Goal: Obtain resource: Download file/media

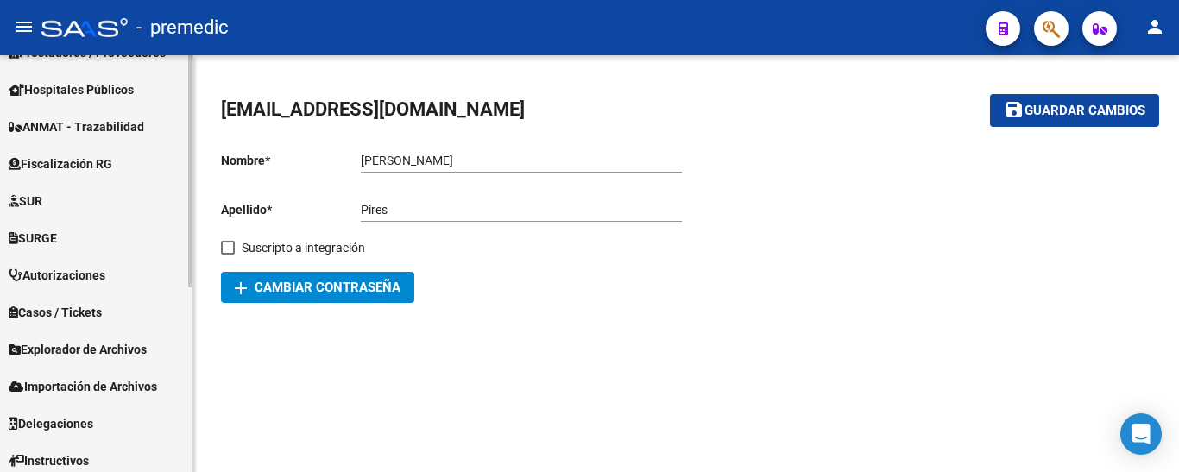
scroll to position [332, 0]
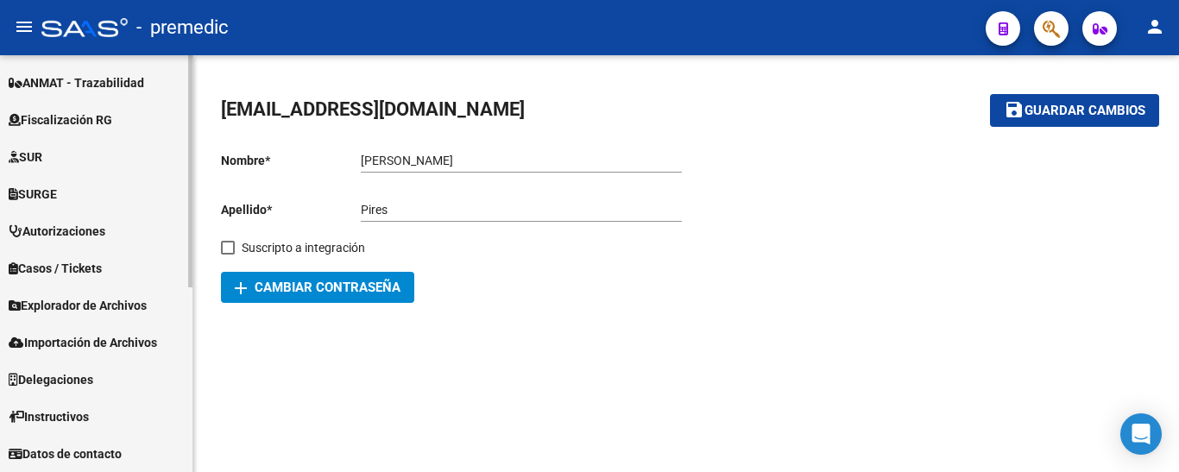
click at [114, 299] on span "Explorador de Archivos" at bounding box center [78, 305] width 138 height 19
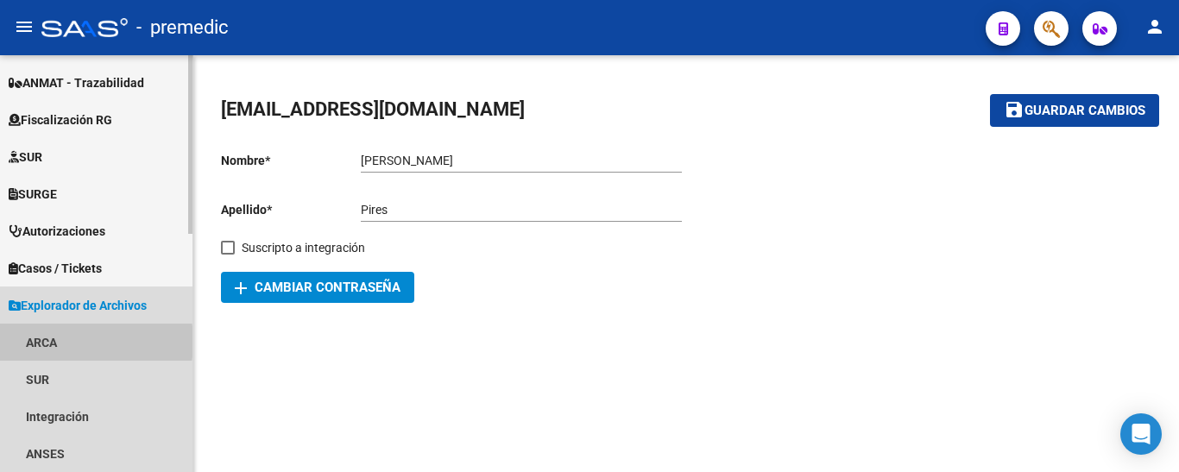
click at [51, 342] on link "ARCA" at bounding box center [96, 342] width 192 height 37
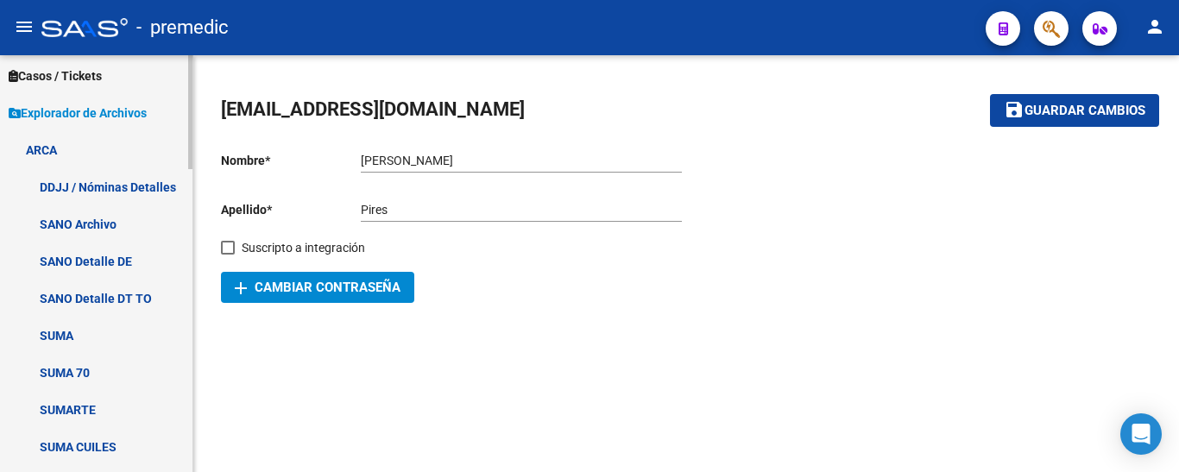
scroll to position [591, 0]
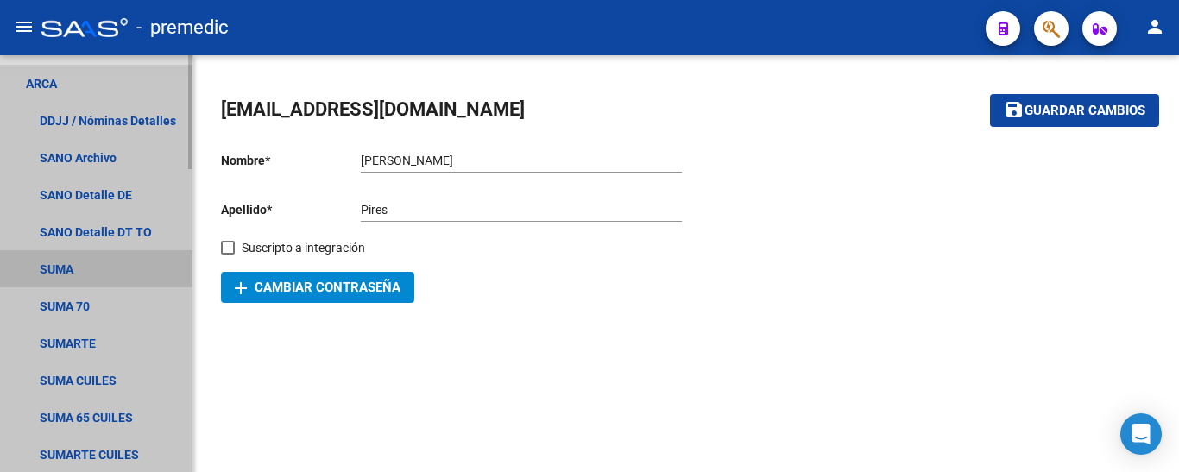
click at [57, 264] on link "SUMA" at bounding box center [96, 268] width 192 height 37
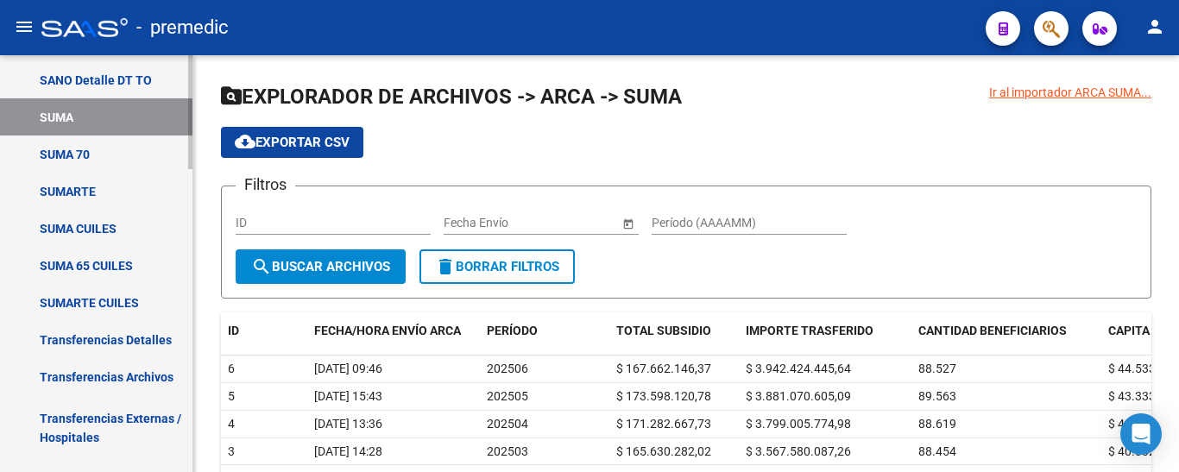
scroll to position [764, 0]
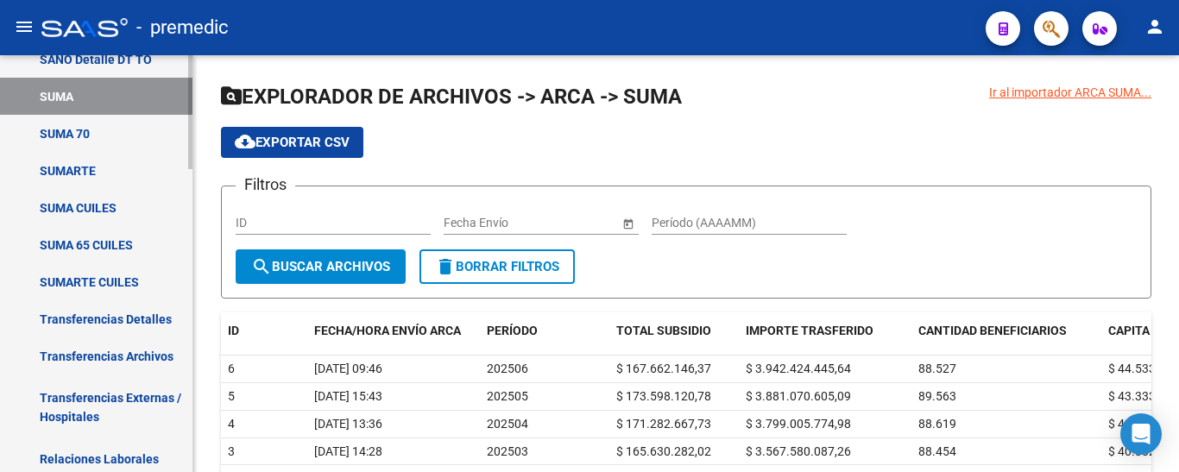
click at [77, 306] on link "Transferencias Detalles" at bounding box center [96, 318] width 192 height 37
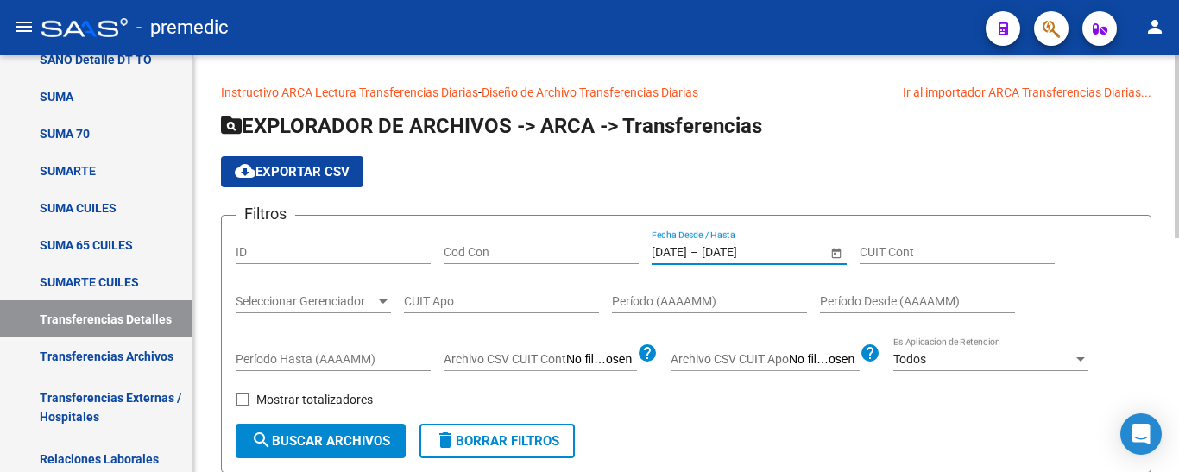
click at [666, 253] on input "[DATE]" at bounding box center [669, 252] width 35 height 15
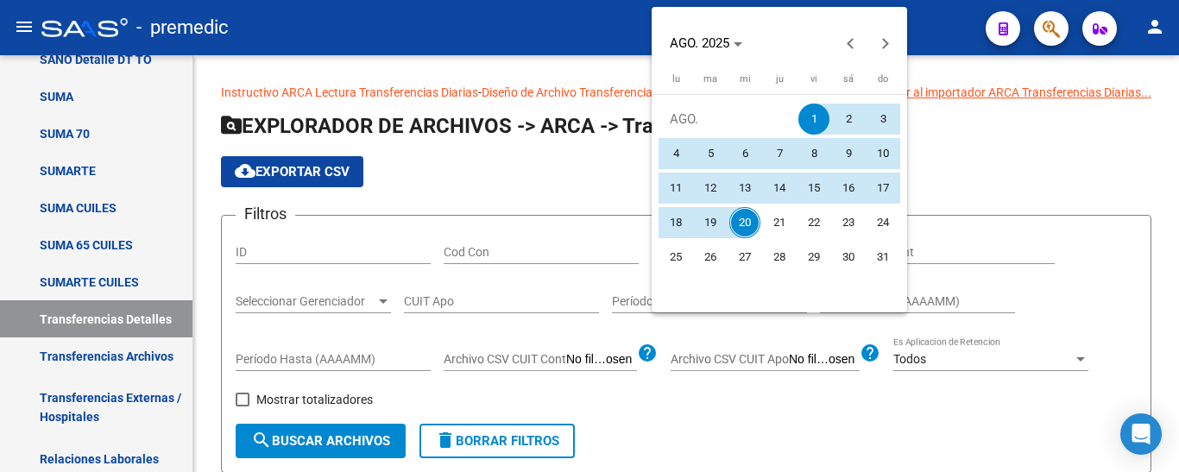
click at [714, 228] on span "19" at bounding box center [710, 222] width 31 height 31
type input "[DATE]"
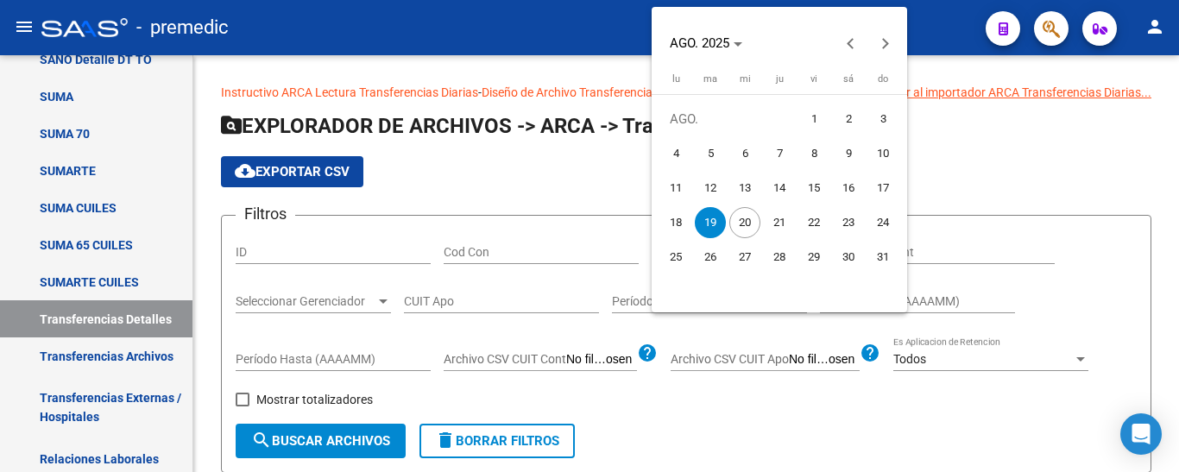
click at [714, 222] on span "19" at bounding box center [710, 222] width 31 height 31
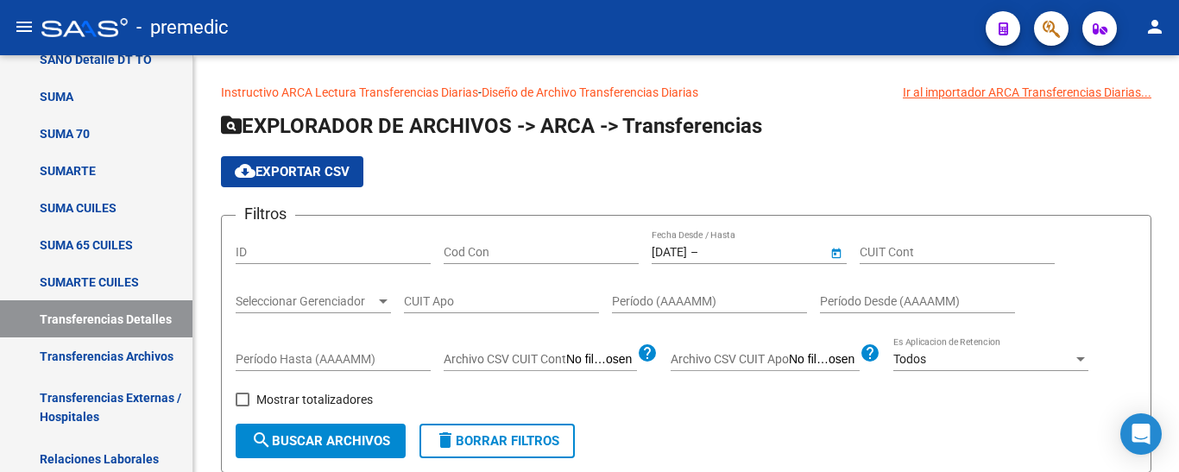
type input "[DATE]"
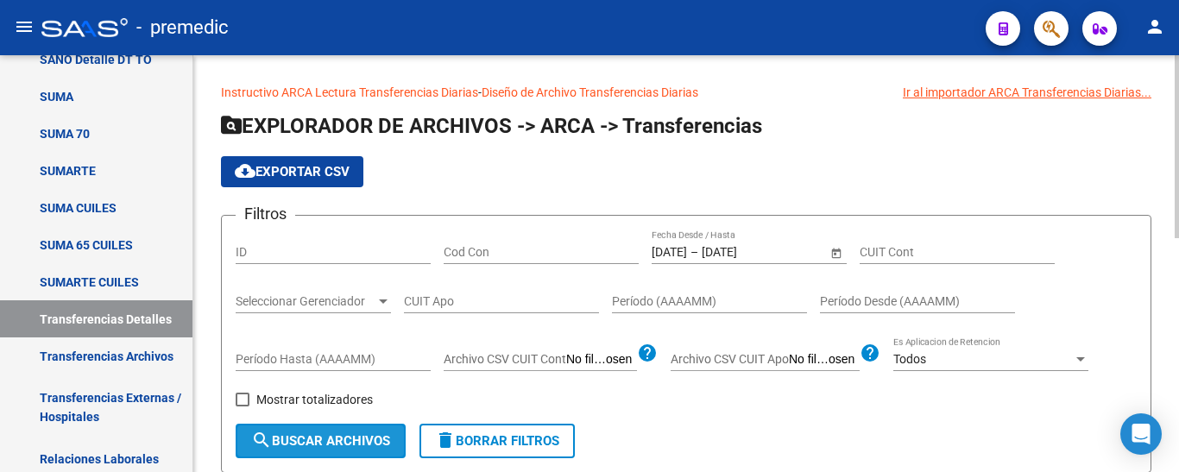
click at [336, 434] on span "search Buscar Archivos" at bounding box center [320, 441] width 139 height 16
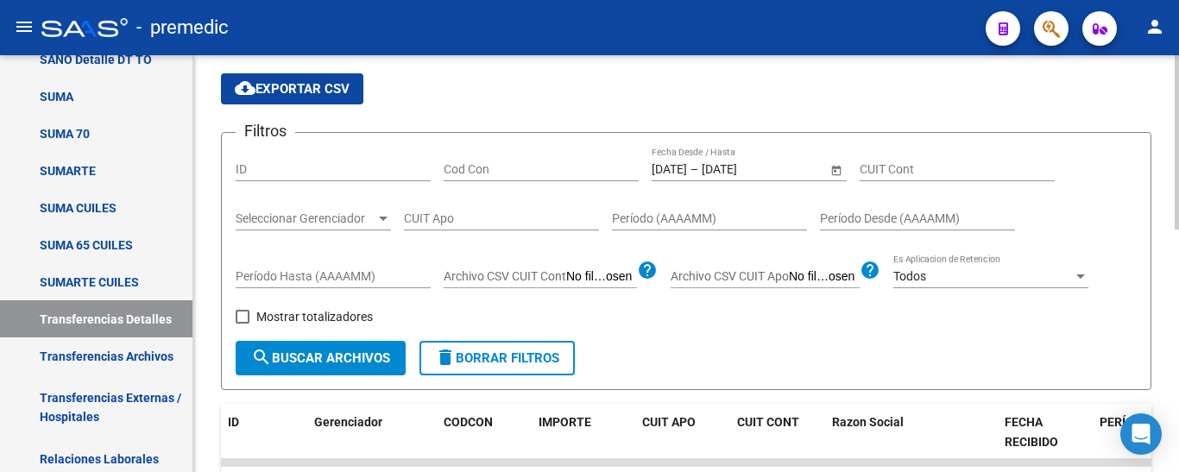
scroll to position [432, 0]
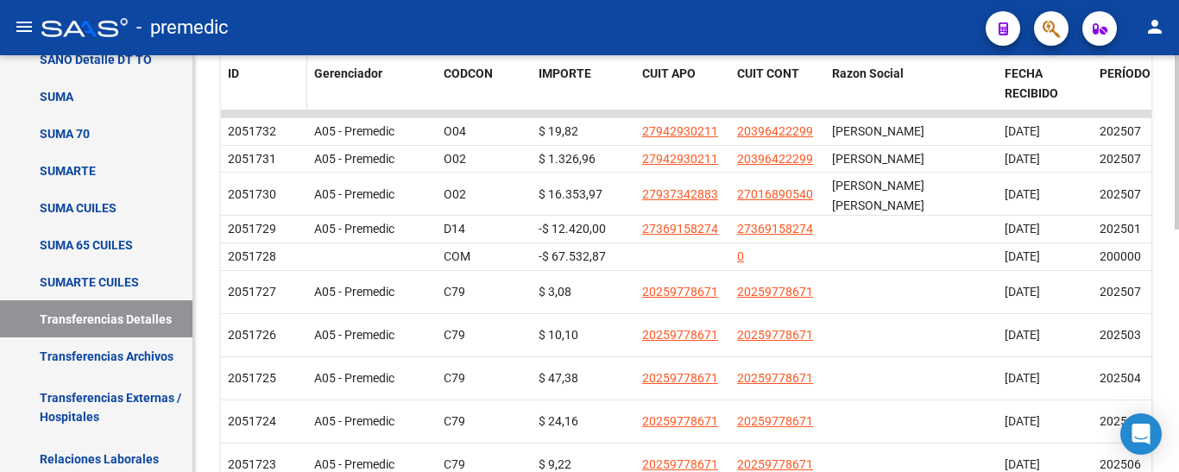
click at [236, 69] on span "ID" at bounding box center [233, 73] width 11 height 14
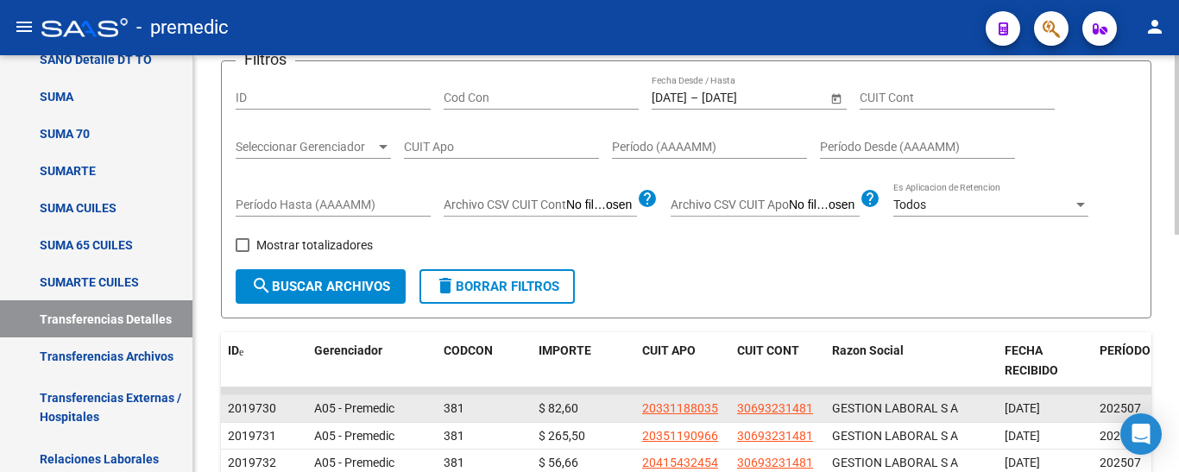
scroll to position [345, 0]
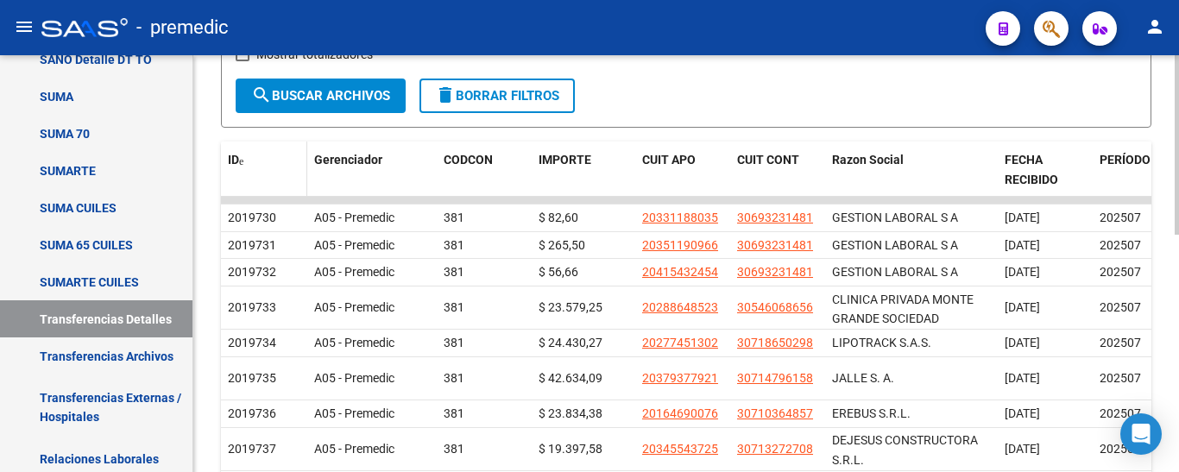
click at [230, 154] on span "ID" at bounding box center [233, 160] width 11 height 14
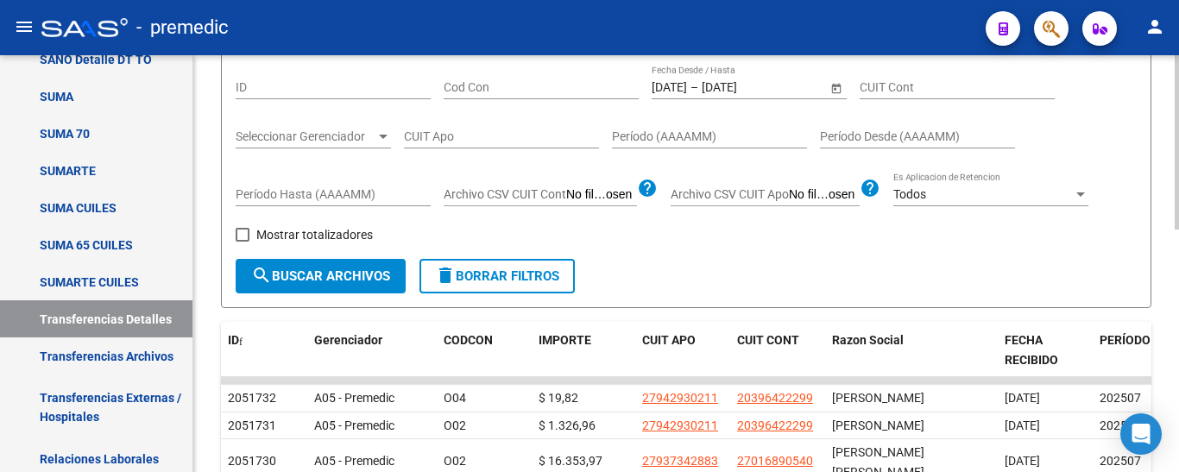
scroll to position [0, 0]
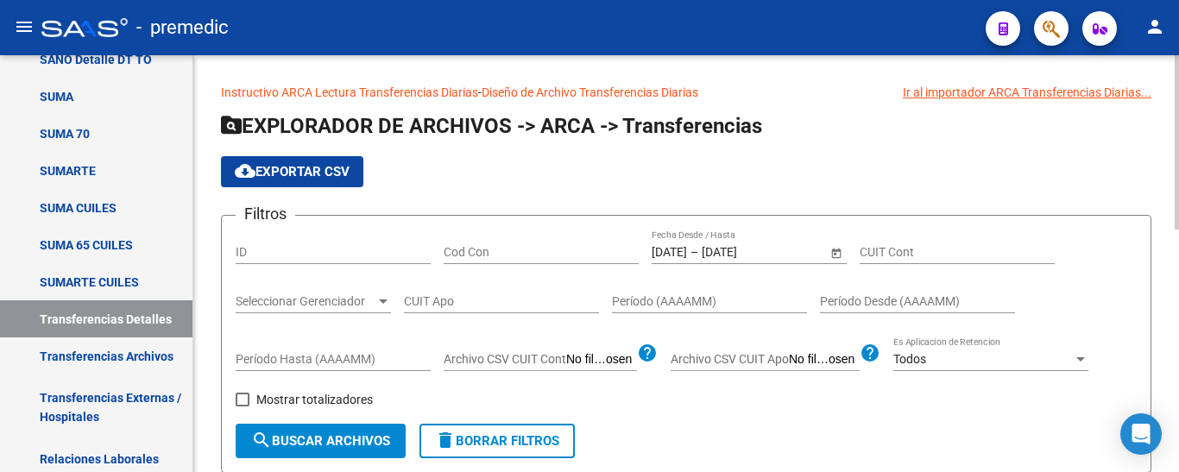
click at [687, 253] on input "[DATE]" at bounding box center [669, 252] width 35 height 15
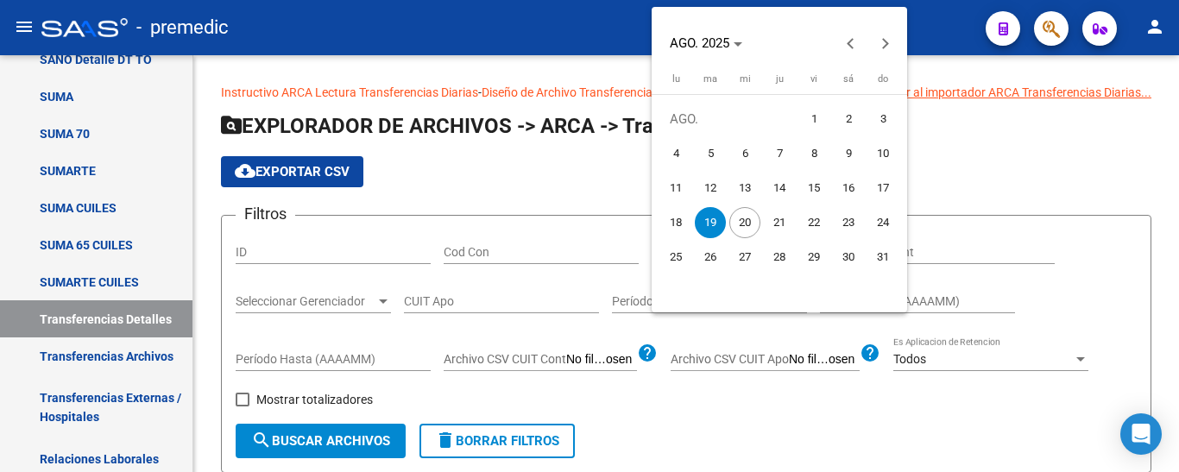
click at [745, 217] on span "20" at bounding box center [744, 222] width 31 height 31
type input "[DATE]"
click at [745, 217] on span "20" at bounding box center [744, 222] width 31 height 31
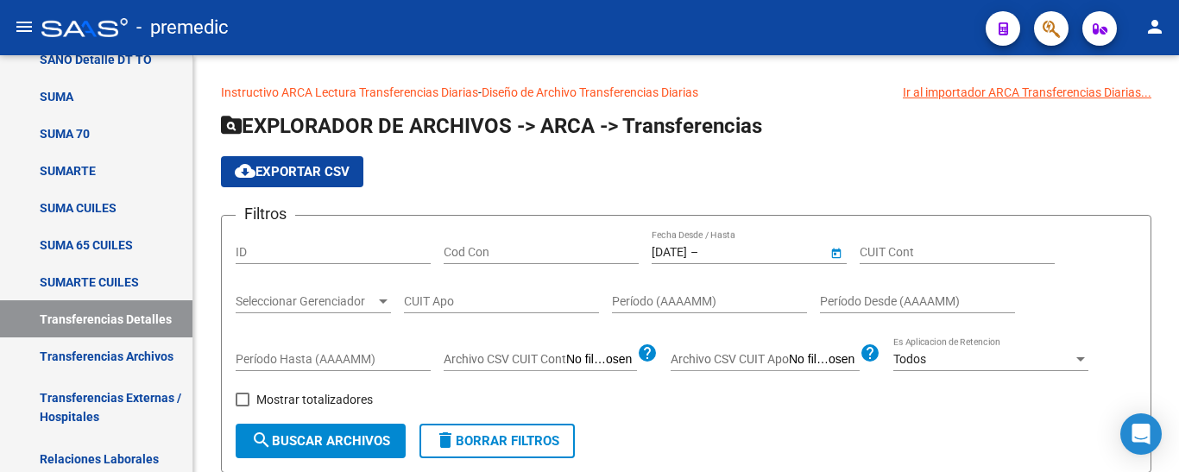
type input "[DATE]"
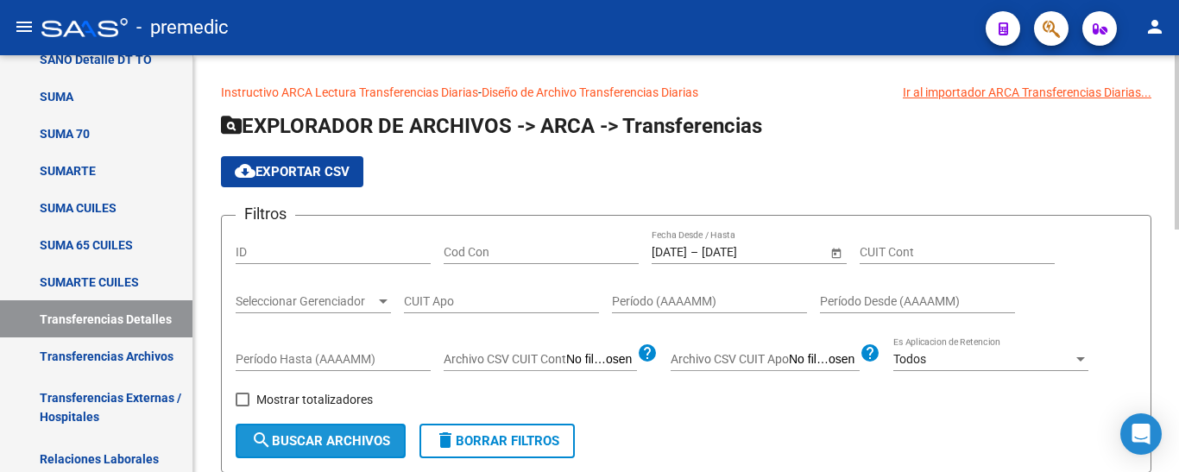
click at [336, 438] on span "search Buscar Archivos" at bounding box center [320, 441] width 139 height 16
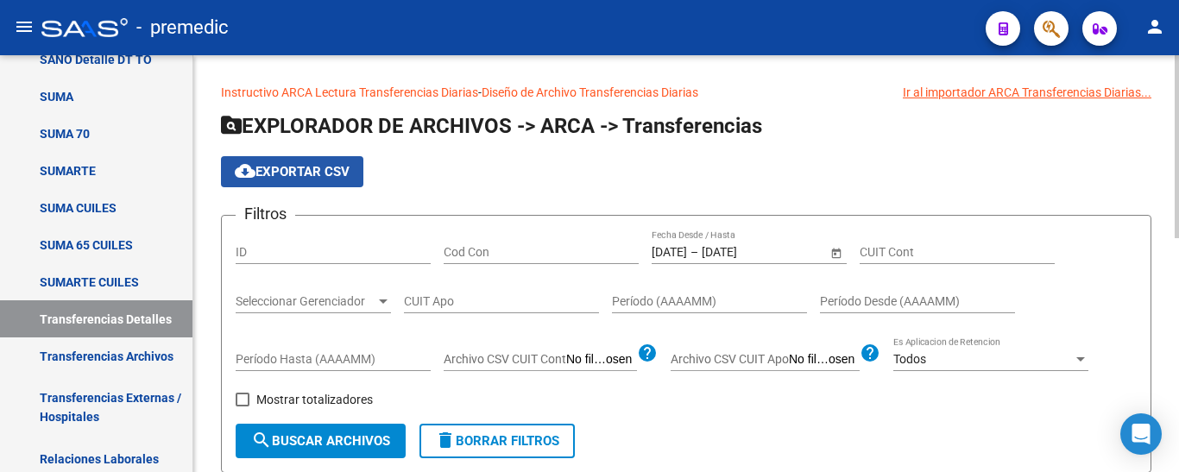
click at [274, 176] on span "cloud_download Exportar CSV" at bounding box center [292, 172] width 115 height 16
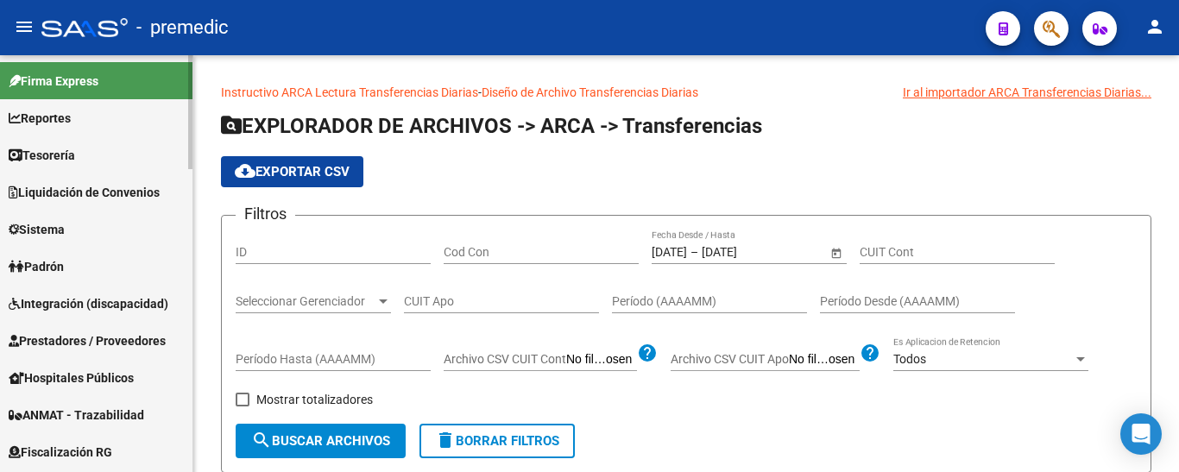
click at [54, 112] on span "Reportes" at bounding box center [40, 118] width 62 height 19
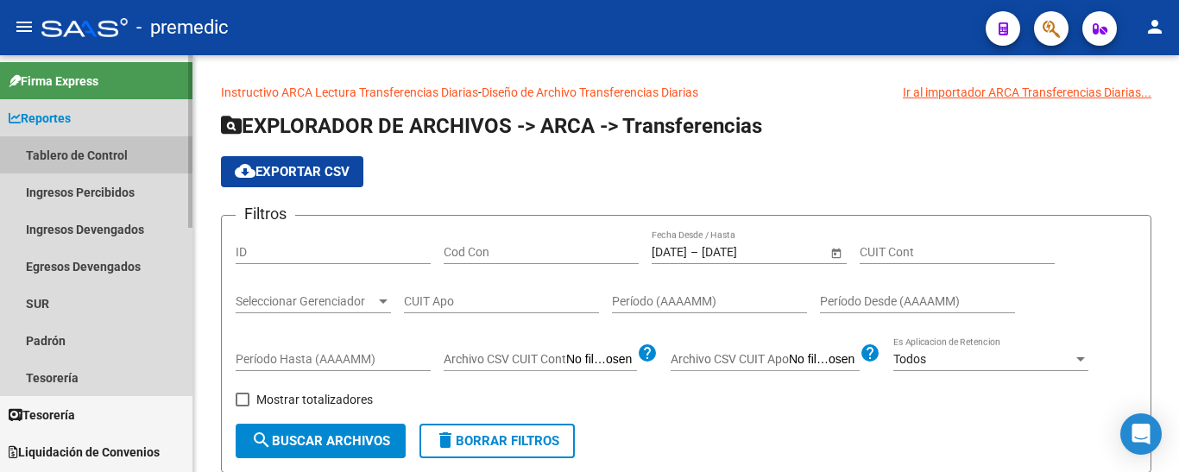
click at [71, 154] on link "Tablero de Control" at bounding box center [96, 154] width 192 height 37
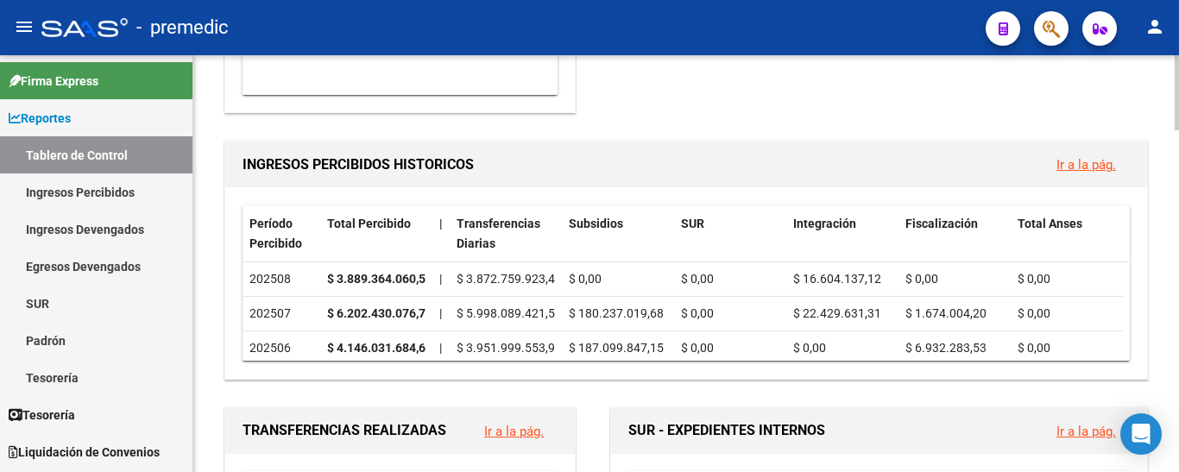
scroll to position [518, 0]
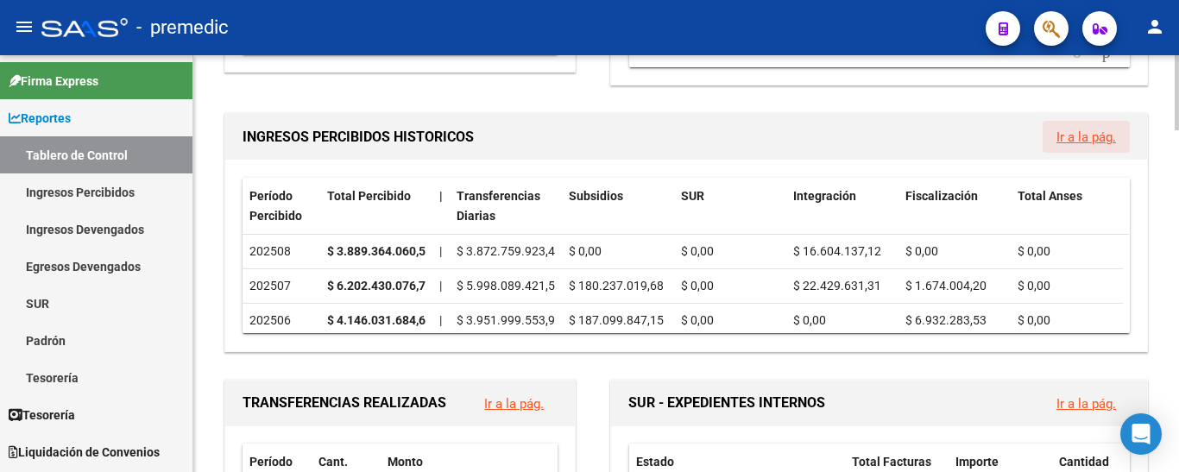
click at [1094, 137] on link "Ir a la pág." at bounding box center [1086, 137] width 60 height 16
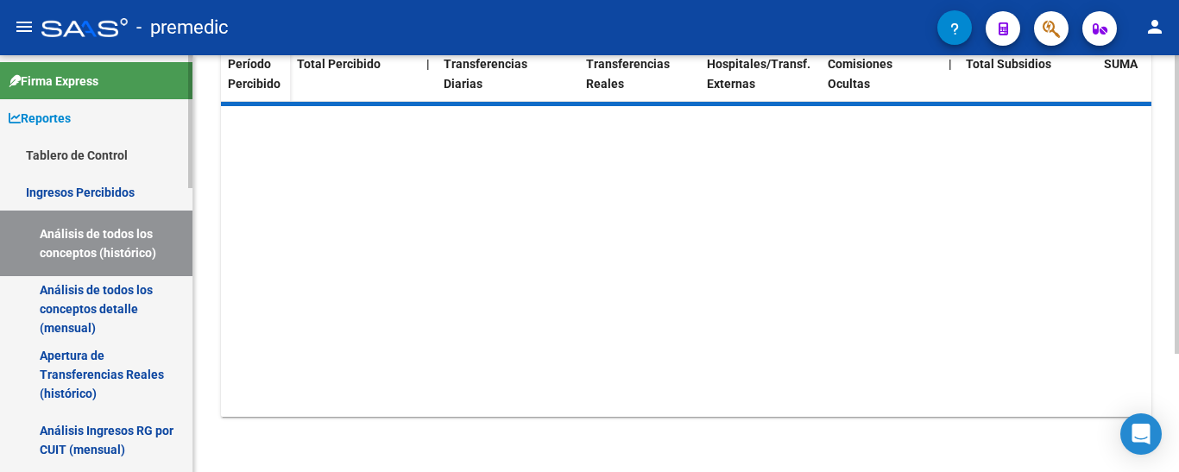
scroll to position [242, 0]
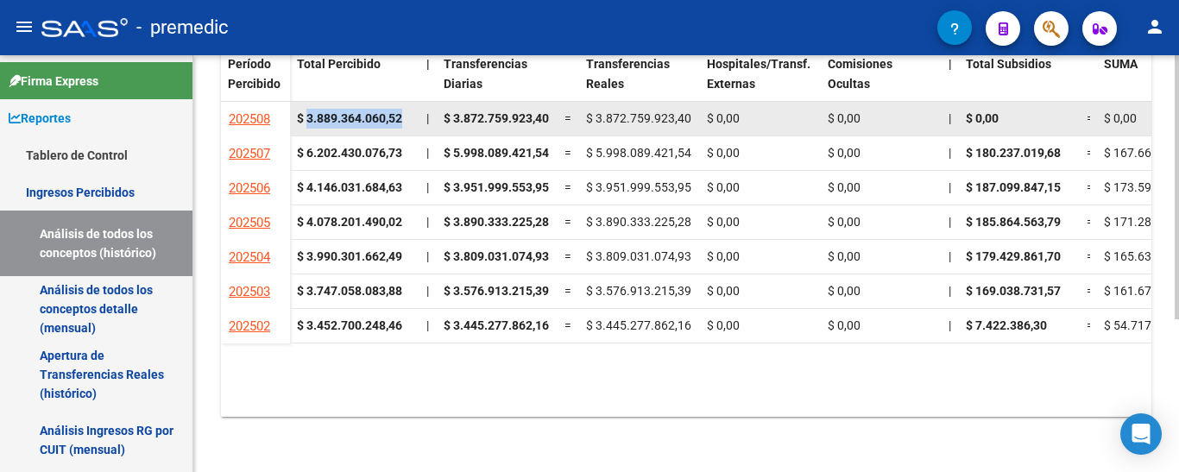
drag, startPoint x: 306, startPoint y: 116, endPoint x: 408, endPoint y: 118, distance: 101.9
click at [408, 118] on div "$ 3.889.364.060,52" at bounding box center [355, 119] width 116 height 20
copy strong "3.889.364.060,52"
drag, startPoint x: 452, startPoint y: 113, endPoint x: 551, endPoint y: 109, distance: 98.5
click at [551, 109] on datatable-body-cell "$ 3.872.759.923,40" at bounding box center [497, 119] width 121 height 34
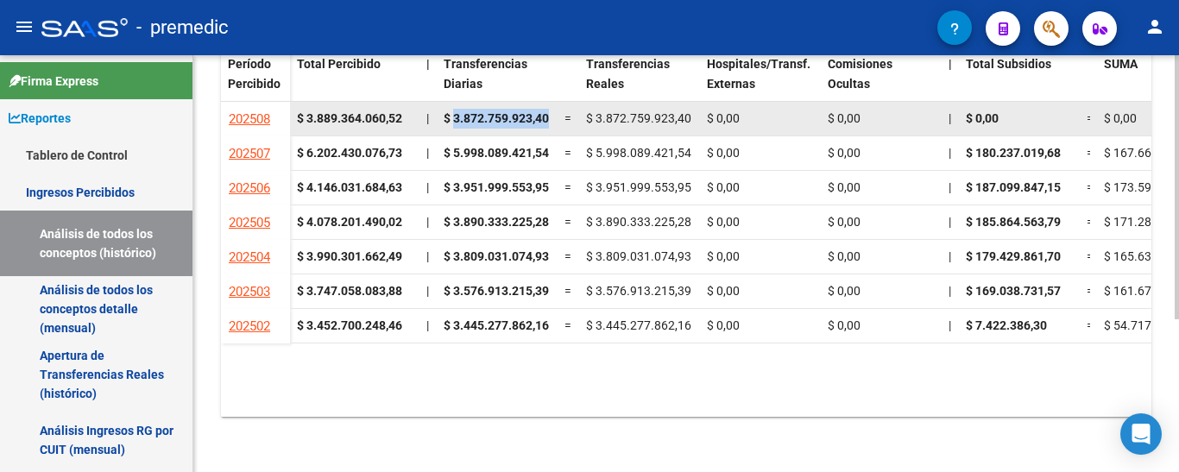
copy span "3.872.759.923,40"
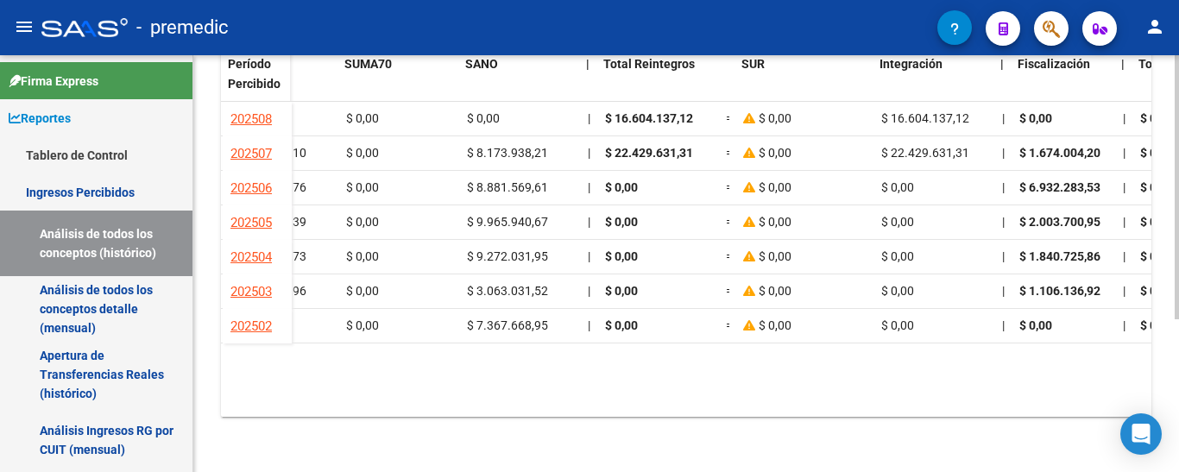
scroll to position [0, 1001]
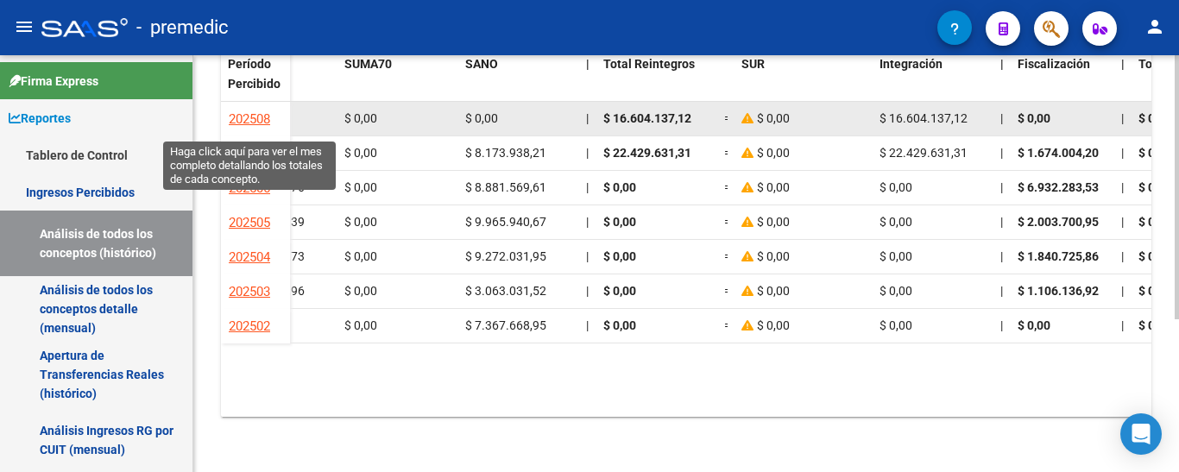
click at [244, 111] on span "202508" at bounding box center [249, 119] width 41 height 16
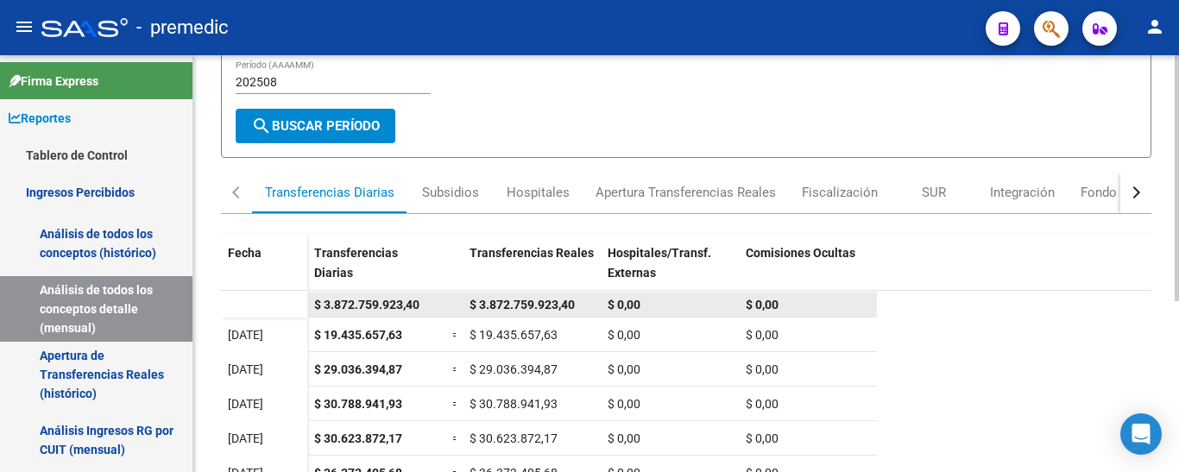
scroll to position [173, 0]
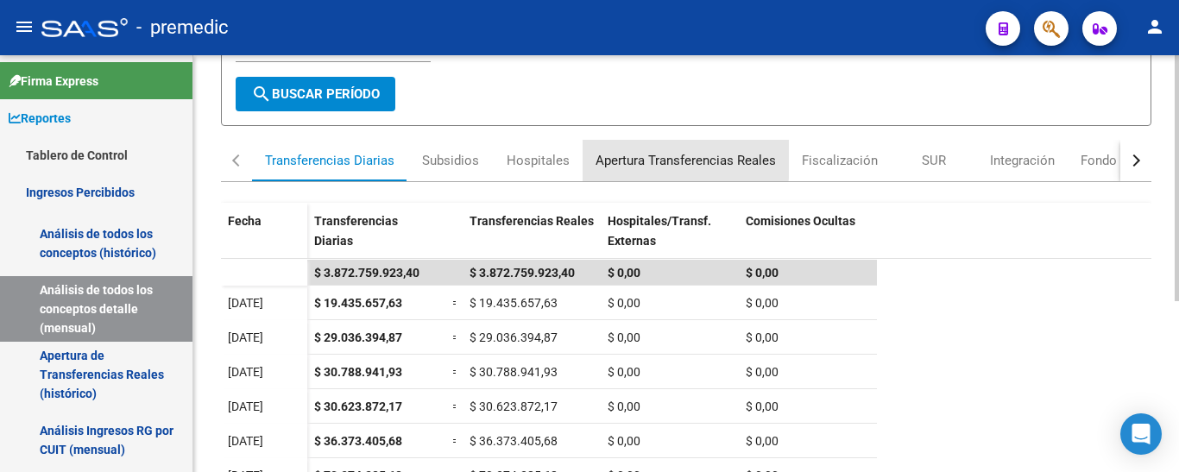
click at [632, 157] on div "Apertura Transferencias Reales" at bounding box center [686, 160] width 180 height 19
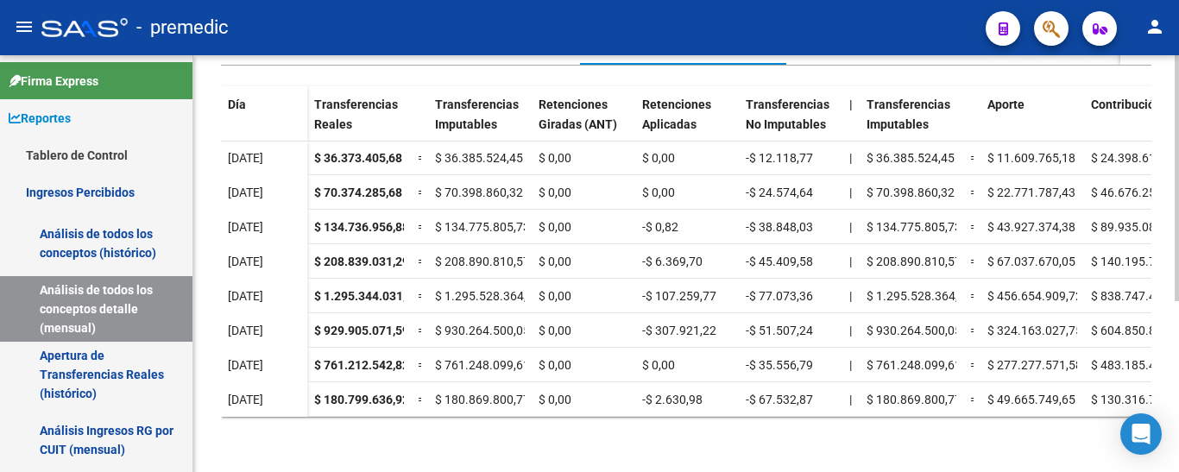
scroll to position [178, 0]
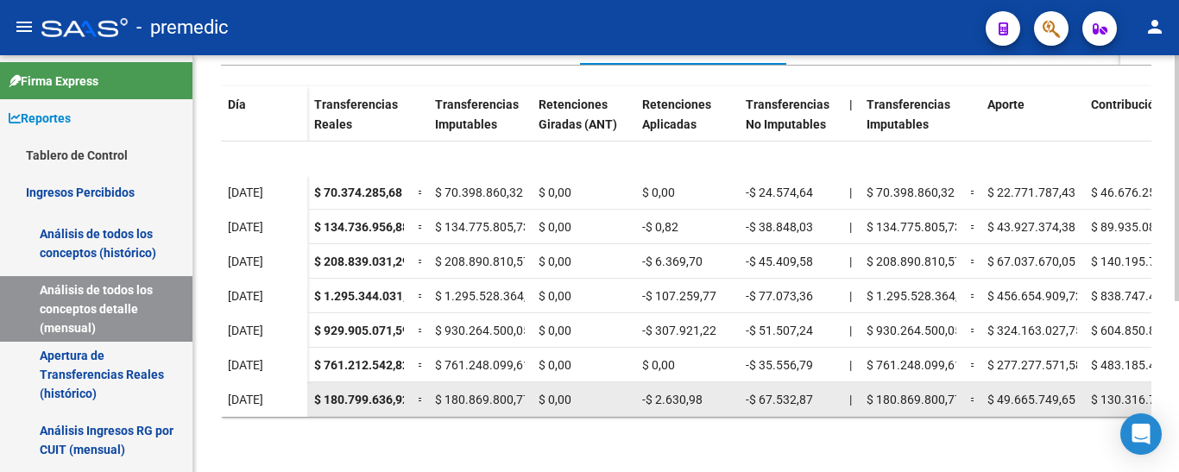
click at [231, 393] on span "[DATE]" at bounding box center [245, 400] width 35 height 14
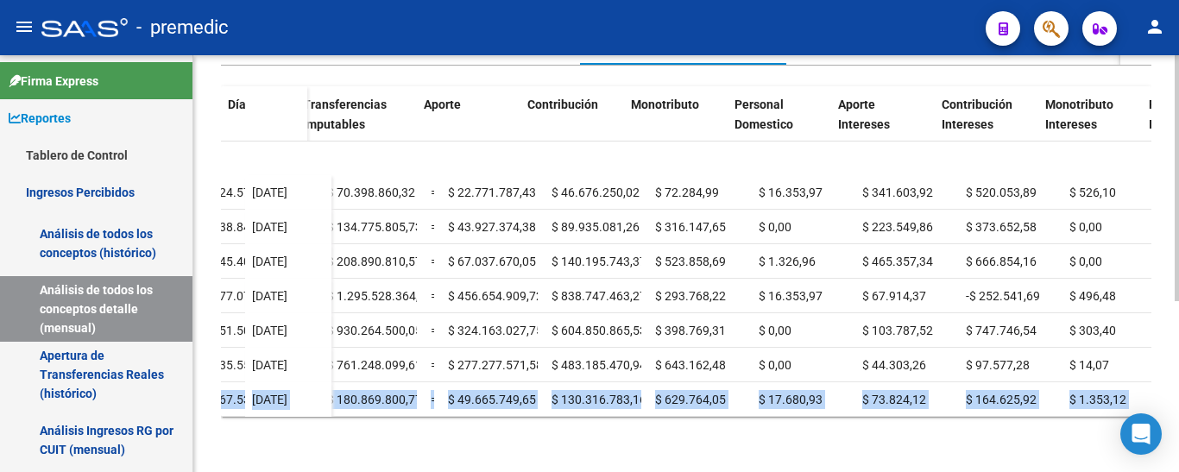
scroll to position [178, 696]
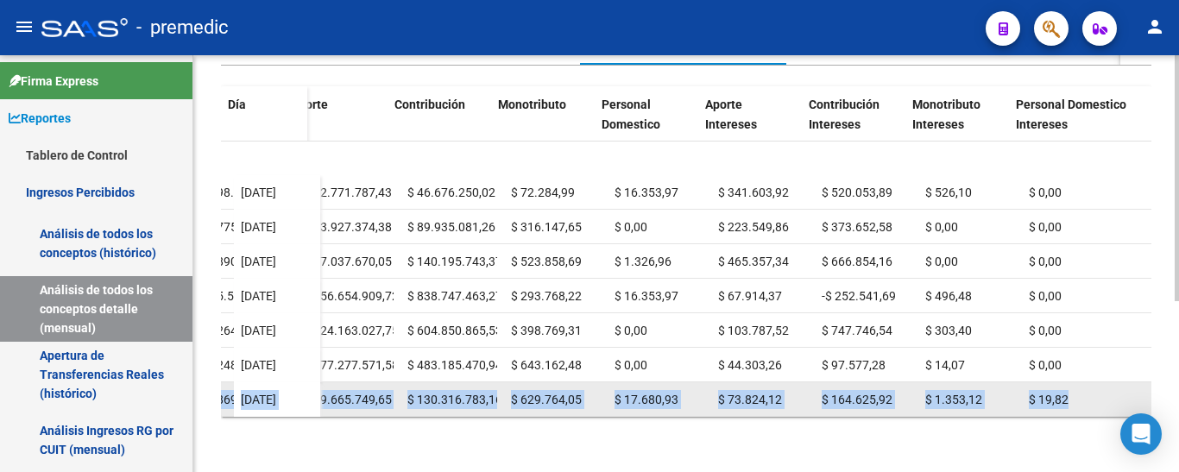
drag, startPoint x: 230, startPoint y: 384, endPoint x: 1117, endPoint y: 389, distance: 887.2
click at [1117, 389] on datatable-body-row "[DATE] $ 180.799.636,92 = $ 180.869.800,77 $ 0,00 -$ 2.630,98 -$ 67.532,87 | $ …" at bounding box center [344, 399] width 1614 height 35
copy datatable-body-row "[DATE] $ 180.799.636,92 = $ 180.869.800,77 $ 0,00 -$ 2.630,98 -$ 67.532,87 | $ …"
click at [316, 390] on div "$ 49.665.749,65" at bounding box center [349, 400] width 90 height 20
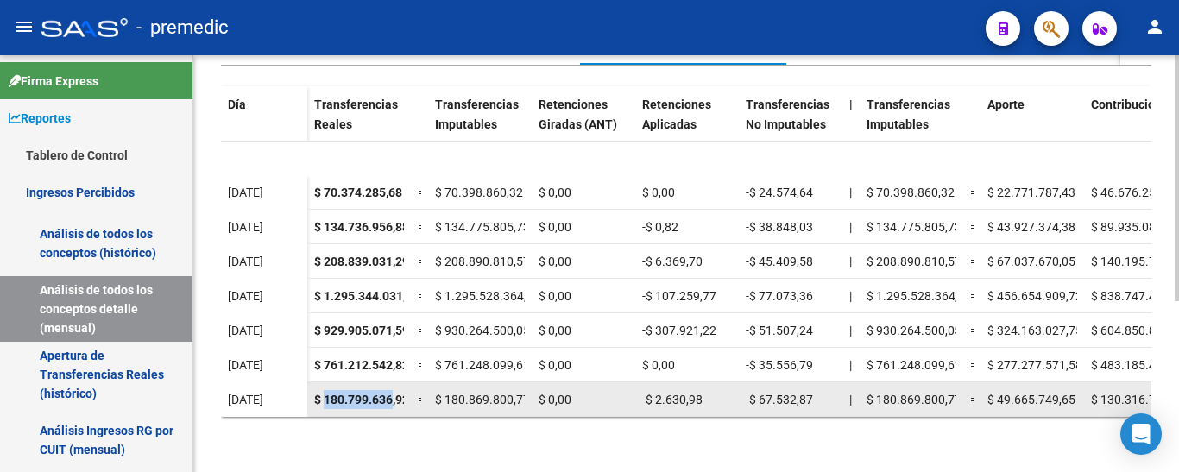
scroll to position [0, 6]
drag, startPoint x: 325, startPoint y: 381, endPoint x: 413, endPoint y: 377, distance: 89.0
click at [413, 382] on div "$ 180.799.636,92 = $ 180.869.800,77 $ 0,00 -$ 2.630,98 -$ 67.532,87 | $ 180.869…" at bounding box center [1071, 399] width 1528 height 35
copy span "180.799.636,92"
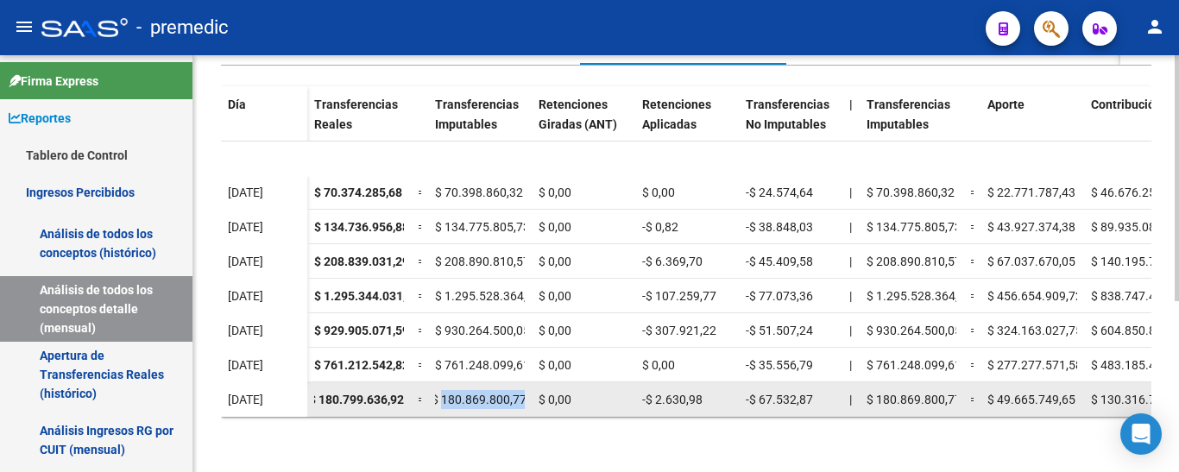
drag, startPoint x: 446, startPoint y: 382, endPoint x: 529, endPoint y: 388, distance: 83.0
click at [529, 388] on datatable-body-cell "$ 180.869.800,77" at bounding box center [480, 399] width 104 height 34
copy span "180.869.800,77"
drag, startPoint x: 656, startPoint y: 388, endPoint x: 711, endPoint y: 388, distance: 55.2
click at [711, 390] on div "-$ 2.630,98" at bounding box center [687, 400] width 90 height 20
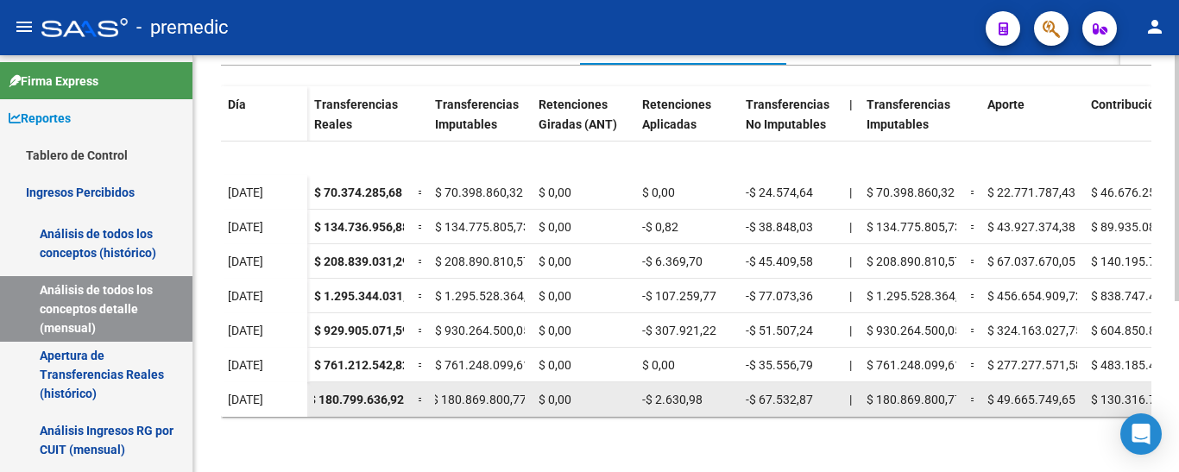
click at [643, 393] on span "-$ 2.630,98" at bounding box center [672, 400] width 60 height 14
drag, startPoint x: 640, startPoint y: 386, endPoint x: 717, endPoint y: 395, distance: 78.3
click at [717, 395] on datatable-body-cell "-$ 2.630,98" at bounding box center [687, 399] width 104 height 34
copy span "-$ 2.630,98"
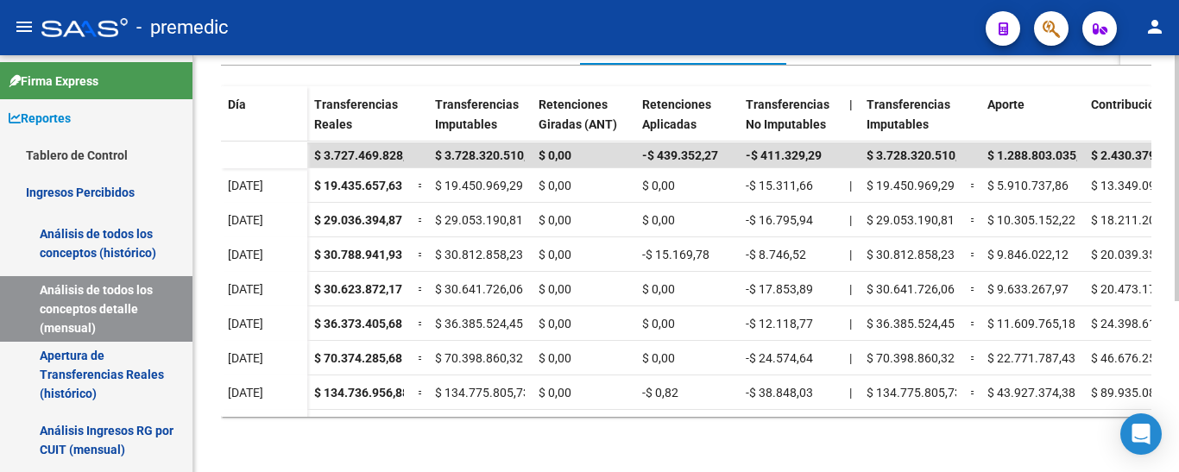
scroll to position [0, 0]
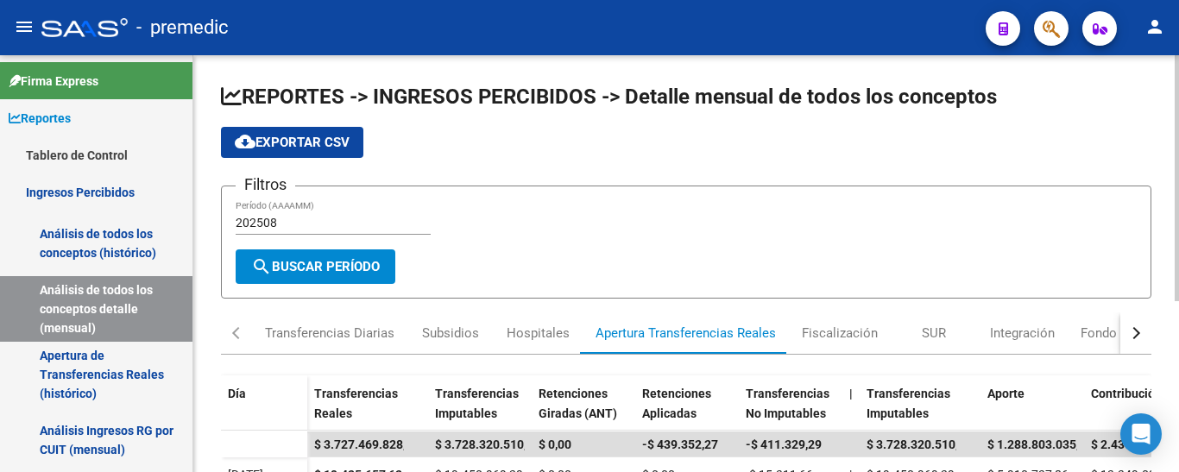
click at [305, 141] on span "cloud_download Exportar CSV" at bounding box center [292, 143] width 115 height 16
